Goal: Information Seeking & Learning: Learn about a topic

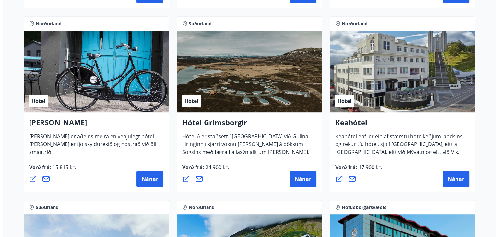
scroll to position [291, 0]
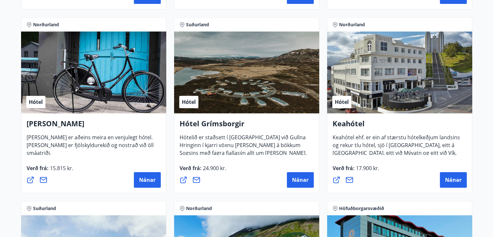
click at [107, 76] on div "Hótel" at bounding box center [93, 72] width 145 height 82
click at [150, 180] on span "Nánar" at bounding box center [147, 179] width 17 height 7
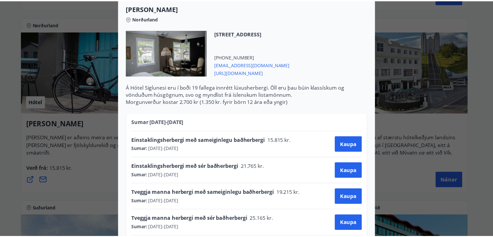
scroll to position [0, 0]
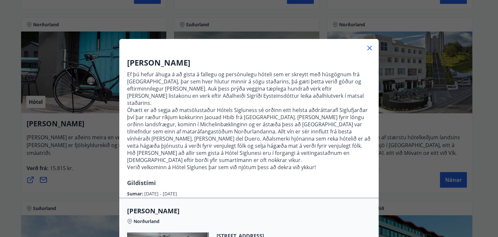
click at [379, 52] on div "Hótel Siglunes Ef þú hefur áhuga á að gista á fallegu og persónulegu hóteli sem…" at bounding box center [249, 118] width 498 height 237
click at [369, 47] on icon at bounding box center [370, 48] width 8 height 8
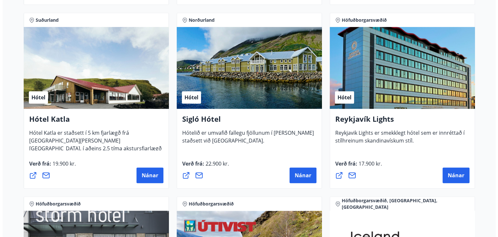
scroll to position [481, 0]
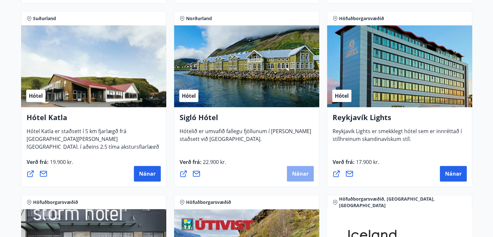
click at [292, 173] on span "Nánar" at bounding box center [300, 173] width 17 height 7
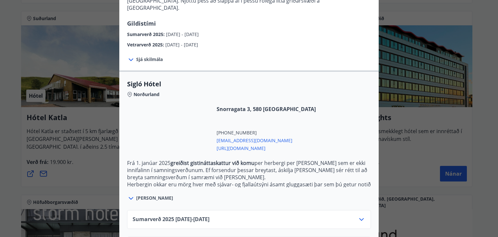
scroll to position [133, 0]
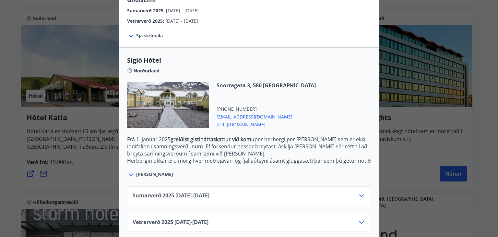
click at [358, 218] on icon at bounding box center [362, 222] width 8 height 8
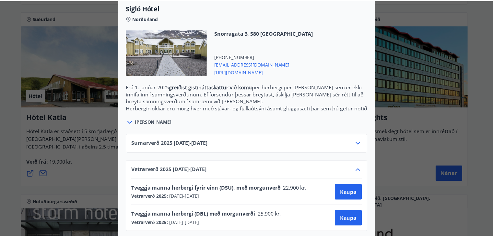
scroll to position [0, 0]
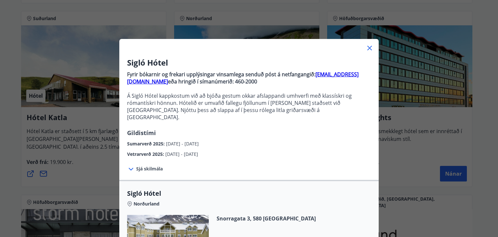
click at [411, 116] on div "Sigló Hótel Fyrir bókarnir og frekari upplýsingar vinsamlega senduð póst á netf…" at bounding box center [249, 118] width 498 height 237
click at [367, 45] on icon at bounding box center [370, 48] width 8 height 8
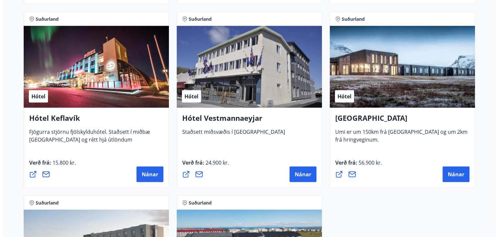
scroll to position [1593, 0]
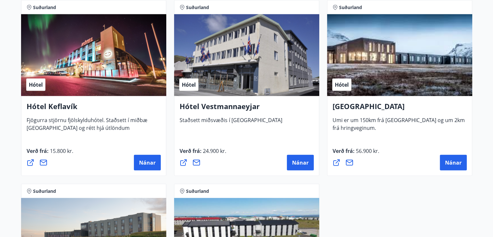
click at [108, 49] on div "Hótel" at bounding box center [93, 55] width 145 height 82
click at [143, 159] on span "Nánar" at bounding box center [147, 162] width 17 height 7
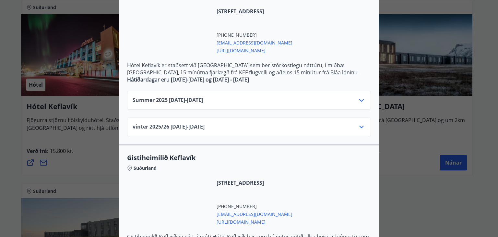
scroll to position [164, 0]
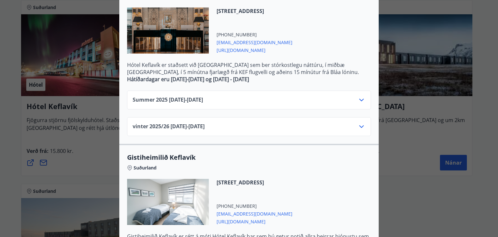
click at [360, 129] on icon at bounding box center [362, 127] width 8 height 8
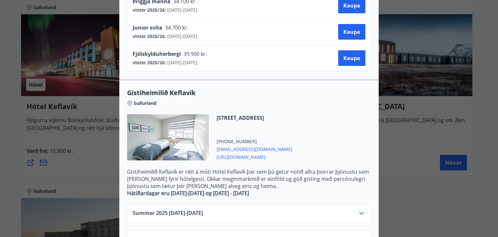
scroll to position [0, 0]
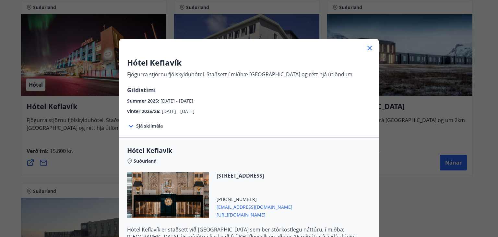
click at [419, 108] on div "Hótel Keflavík Fjögurra stjörnu fjölskylduhótel. Staðsett í miðbæ [GEOGRAPHIC_D…" at bounding box center [249, 118] width 498 height 237
